Goal: Information Seeking & Learning: Compare options

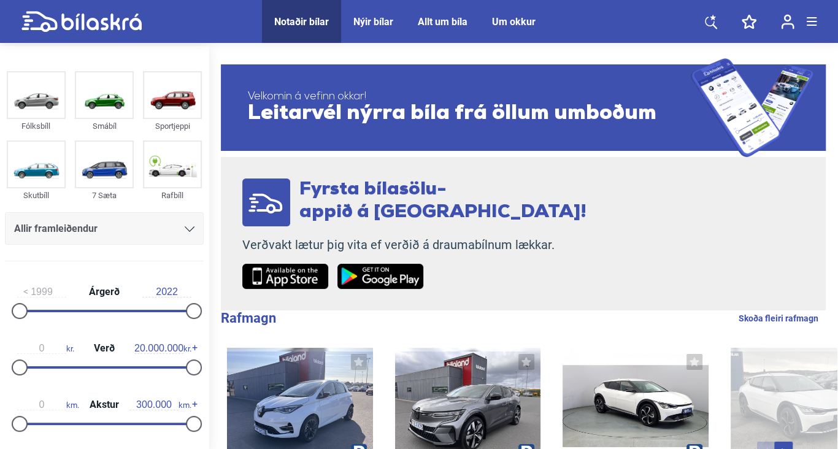
click at [185, 227] on icon at bounding box center [190, 229] width 10 height 6
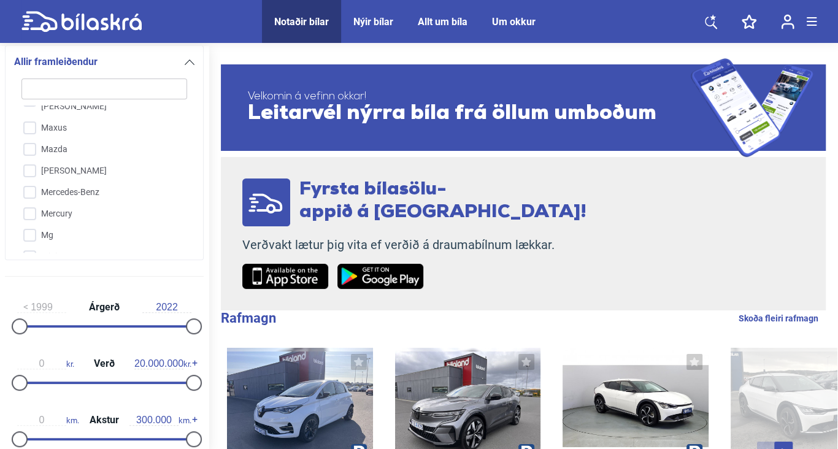
scroll to position [1877, 0]
click at [37, 174] on input "Mercedes-Benz" at bounding box center [96, 184] width 167 height 21
checkbox input "true"
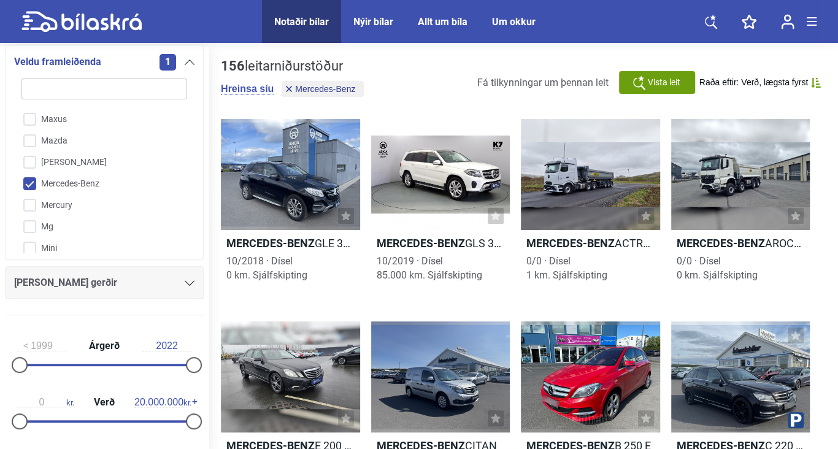
click at [186, 280] on icon at bounding box center [190, 283] width 10 height 6
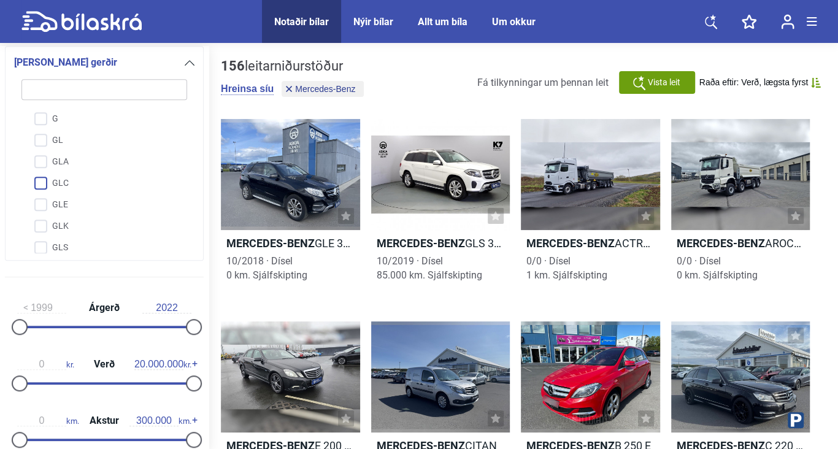
scroll to position [454, 0]
click at [42, 196] on input "Sprinter" at bounding box center [96, 200] width 167 height 21
checkbox input "true"
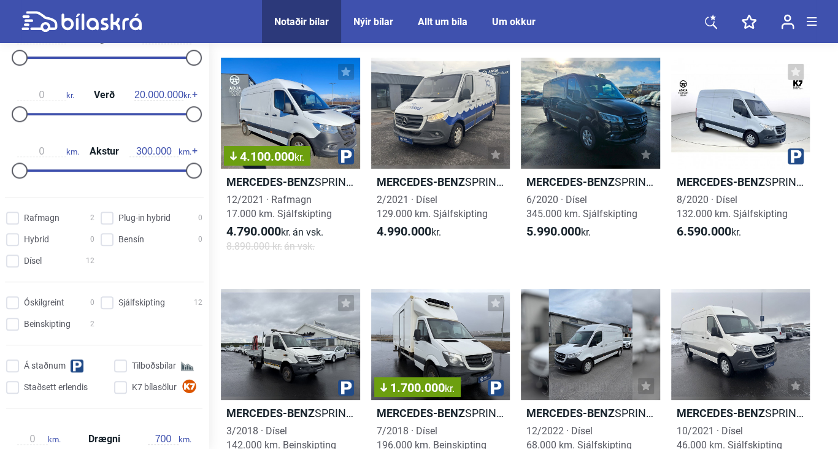
scroll to position [694, 0]
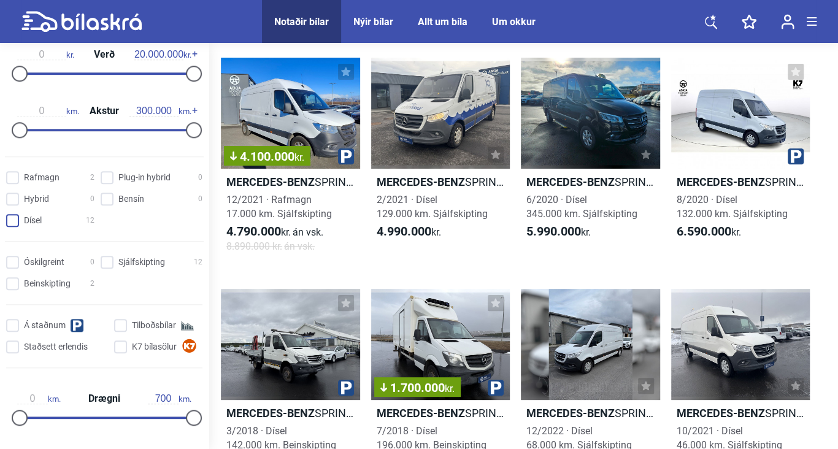
click at [15, 215] on input "Dísel 12" at bounding box center [52, 221] width 88 height 13
checkbox input "true"
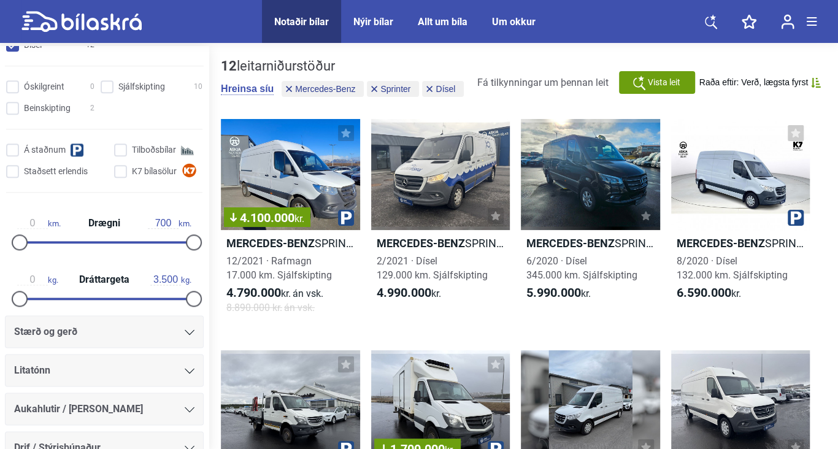
scroll to position [1000, 0]
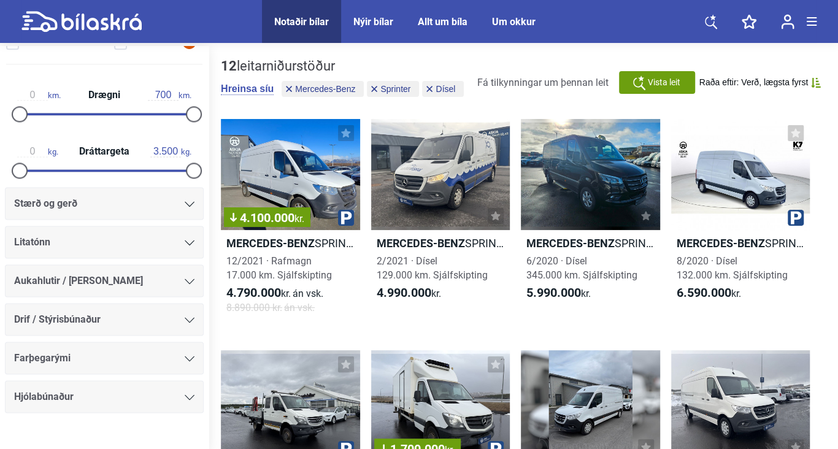
click at [185, 317] on icon at bounding box center [190, 320] width 10 height 6
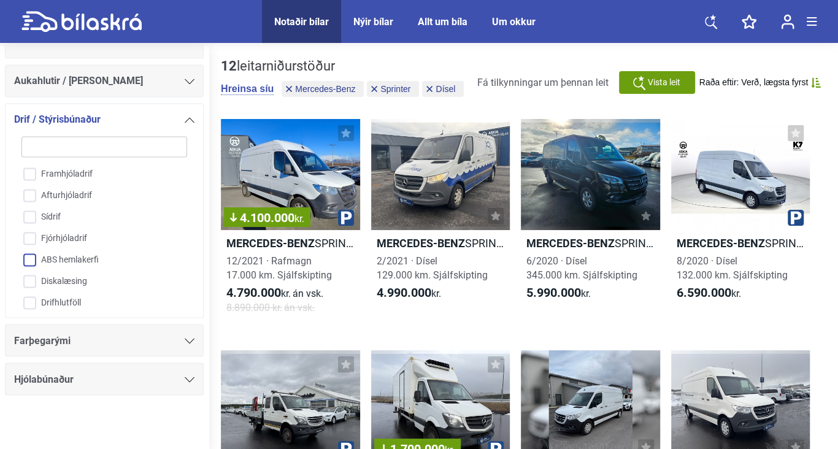
drag, startPoint x: 26, startPoint y: 236, endPoint x: 17, endPoint y: 255, distance: 20.6
click at [21, 248] on div "Framhjóladrif Afturhjóladrif Sídrif Fjórhjóladrif ABS hemlakerfi Diskalæsing Dr…" at bounding box center [104, 236] width 172 height 147
click at [28, 237] on input "Fjórhjóladrif" at bounding box center [96, 238] width 167 height 21
checkbox input "true"
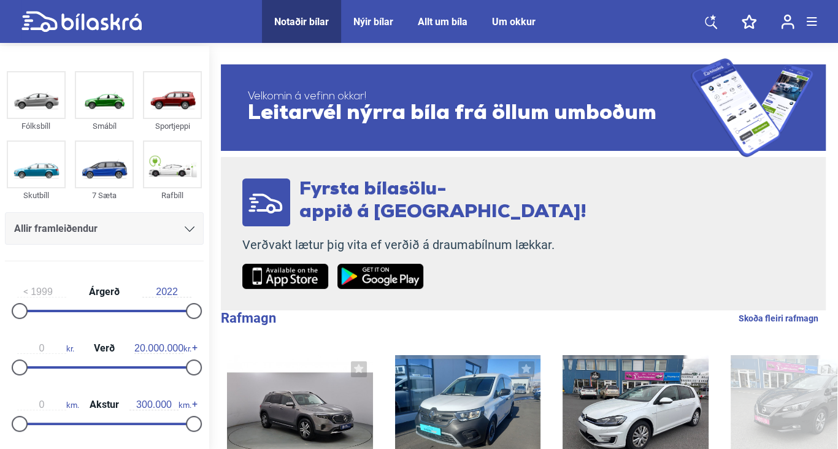
scroll to position [61, 0]
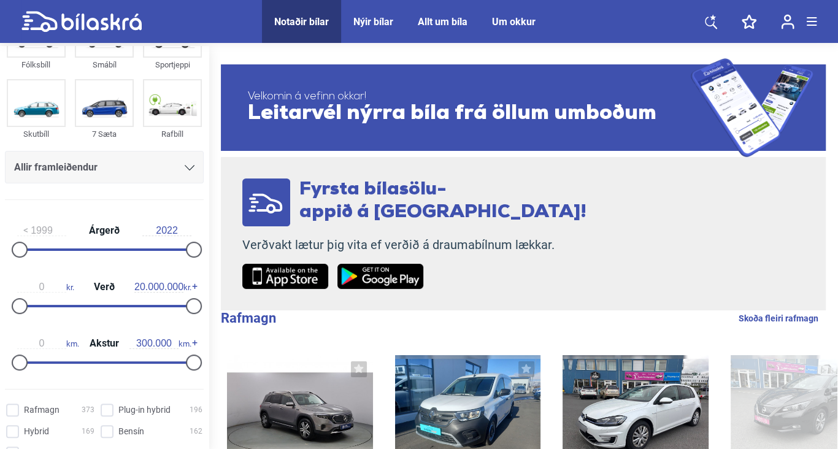
click at [189, 165] on icon at bounding box center [190, 168] width 10 height 6
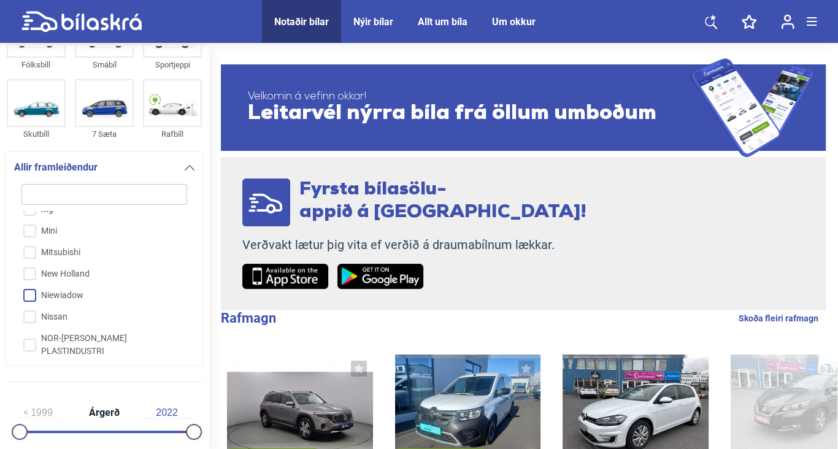
scroll to position [1877, 0]
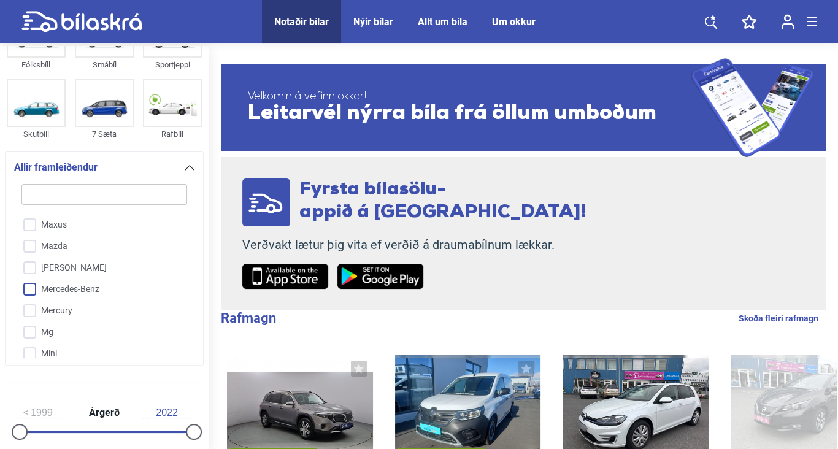
click at [51, 279] on input "Mercedes-Benz" at bounding box center [96, 289] width 167 height 21
checkbox input "true"
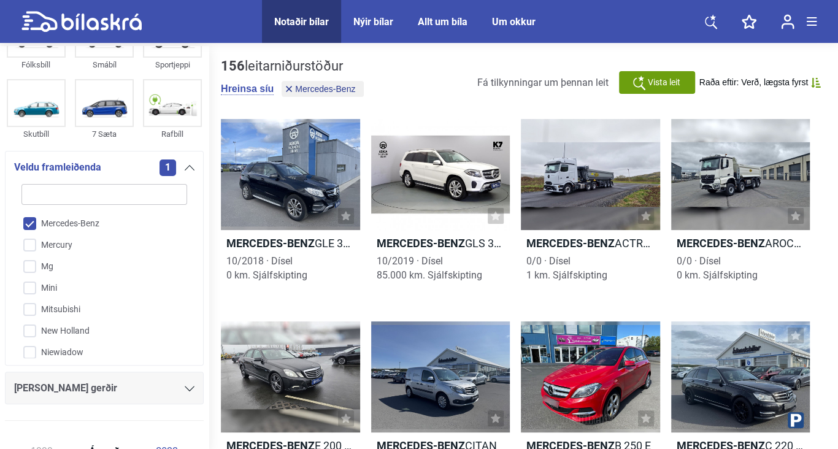
scroll to position [2000, 0]
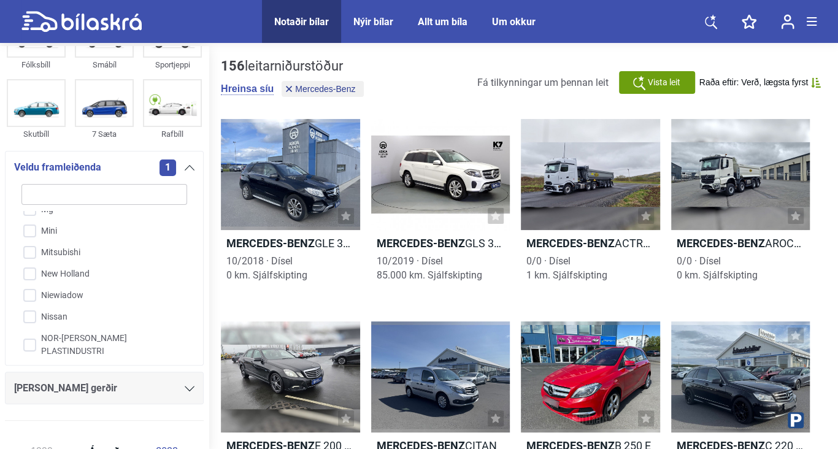
click at [178, 391] on div "[PERSON_NAME] gerðir" at bounding box center [104, 388] width 180 height 17
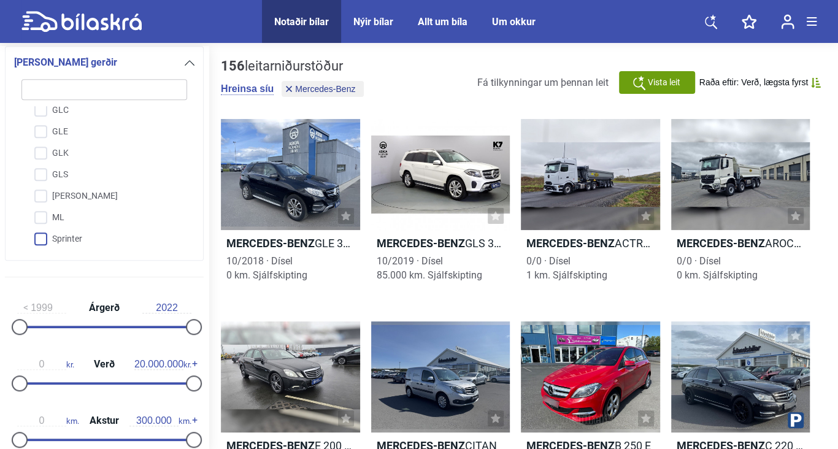
scroll to position [454, 0]
click at [69, 202] on input "Sprinter" at bounding box center [96, 200] width 167 height 21
checkbox input "true"
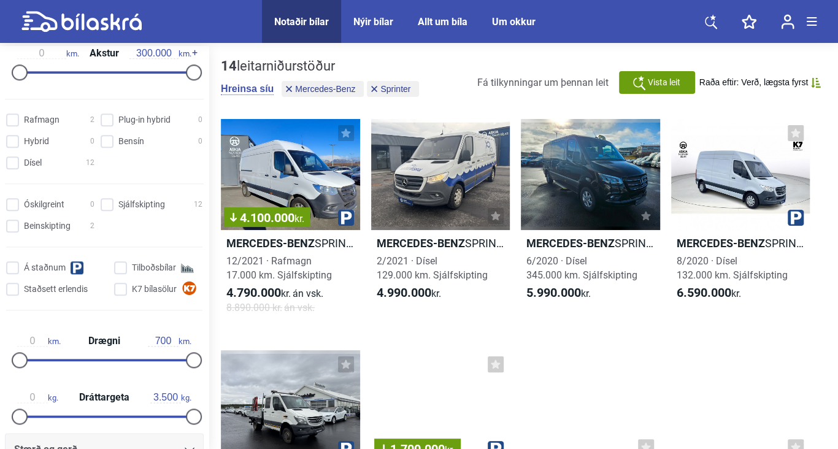
scroll to position [755, 0]
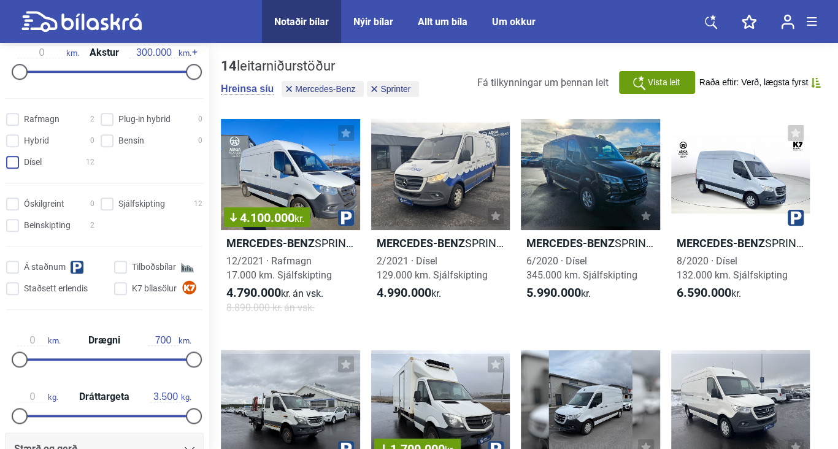
click at [17, 159] on input "Dísel 12" at bounding box center [52, 162] width 88 height 13
checkbox input "true"
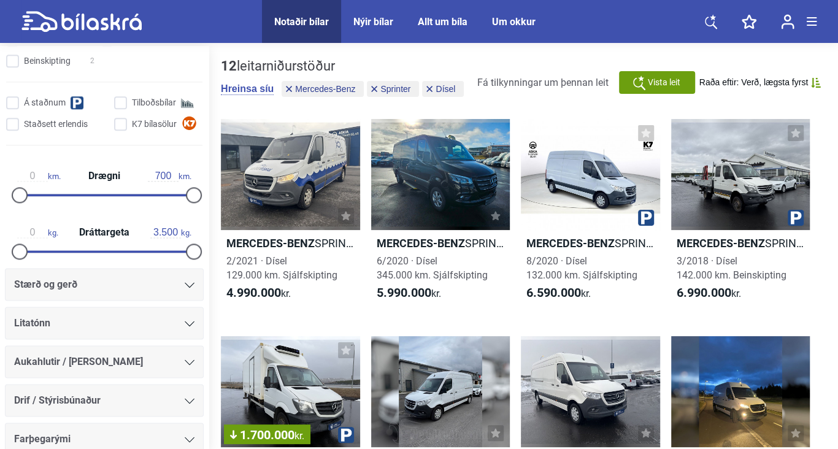
scroll to position [939, 0]
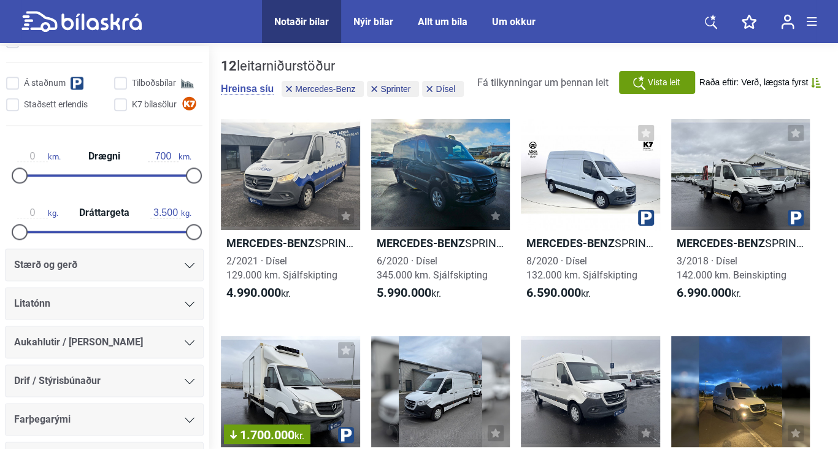
click at [185, 378] on icon at bounding box center [190, 381] width 10 height 6
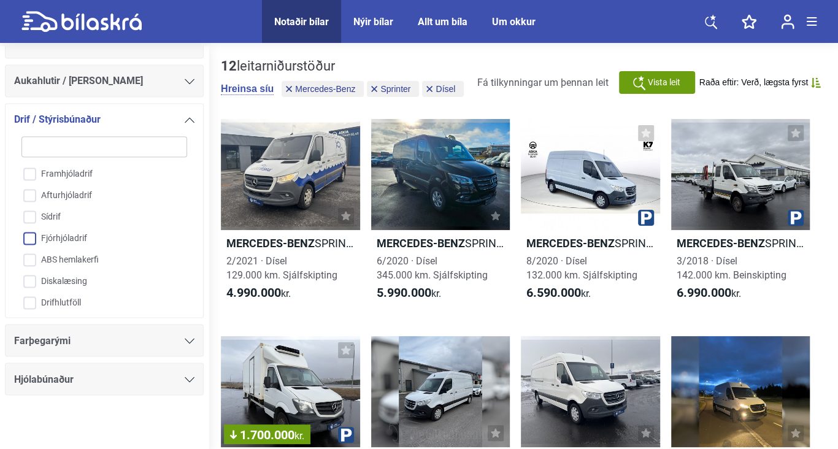
click at [29, 240] on input "Fjórhjóladrif" at bounding box center [96, 238] width 167 height 21
checkbox input "true"
